Goal: Register for event/course

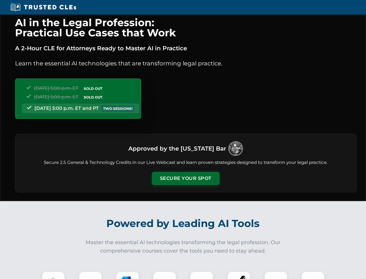
click at [186, 178] on button "Secure Your Spot" at bounding box center [186, 177] width 68 height 13
click at [53, 275] on img at bounding box center [53, 282] width 17 height 17
